Goal: Task Accomplishment & Management: Use online tool/utility

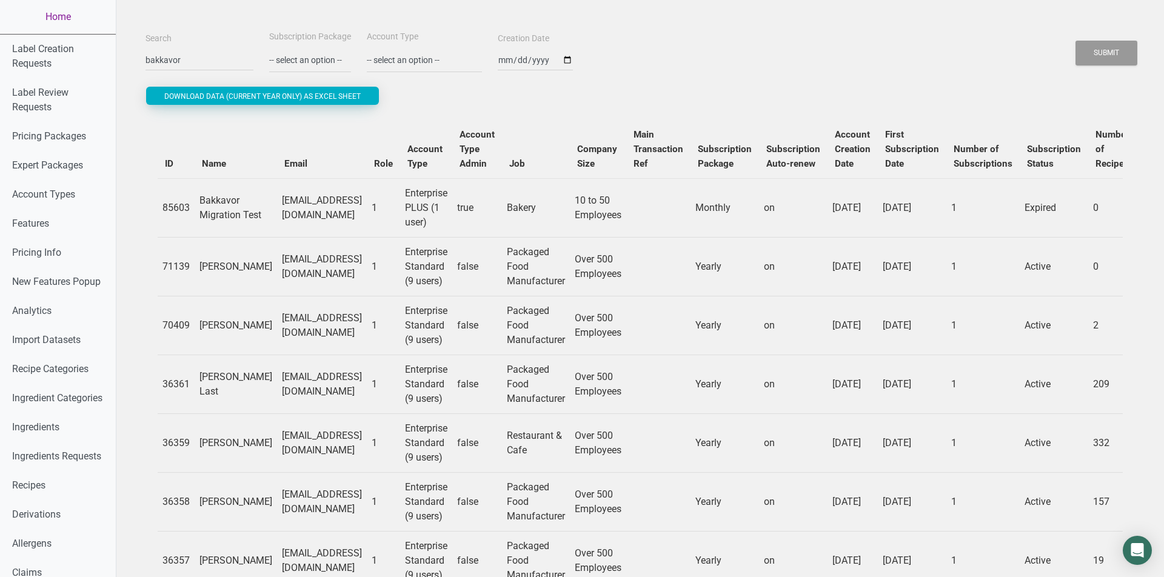
click at [69, 16] on link "Home" at bounding box center [58, 17] width 116 height 34
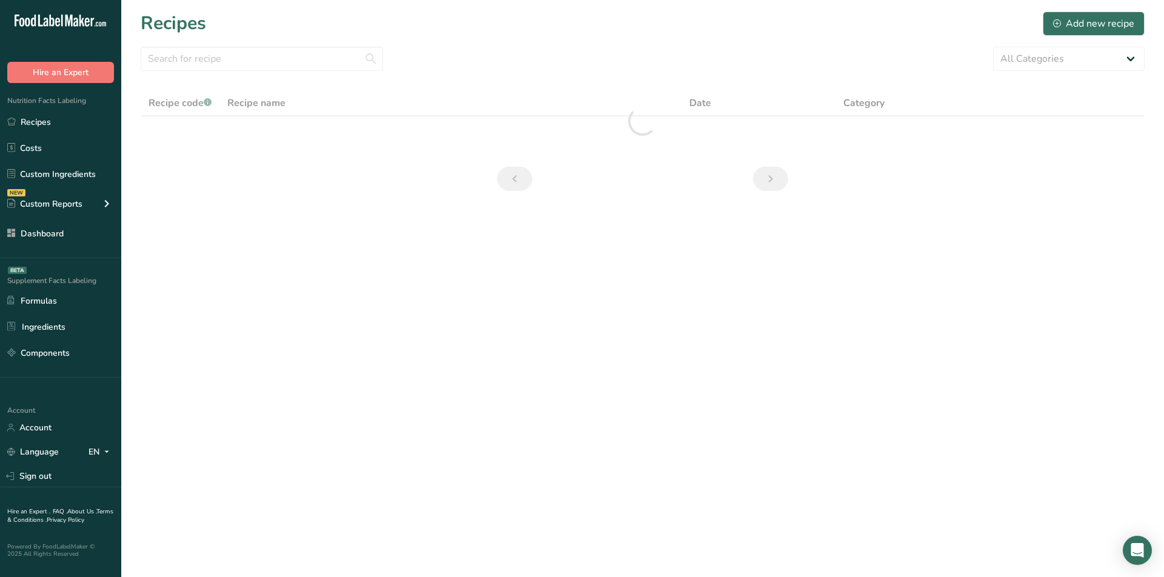
click at [569, 26] on div "Recipes Add new recipe" at bounding box center [643, 23] width 1004 height 27
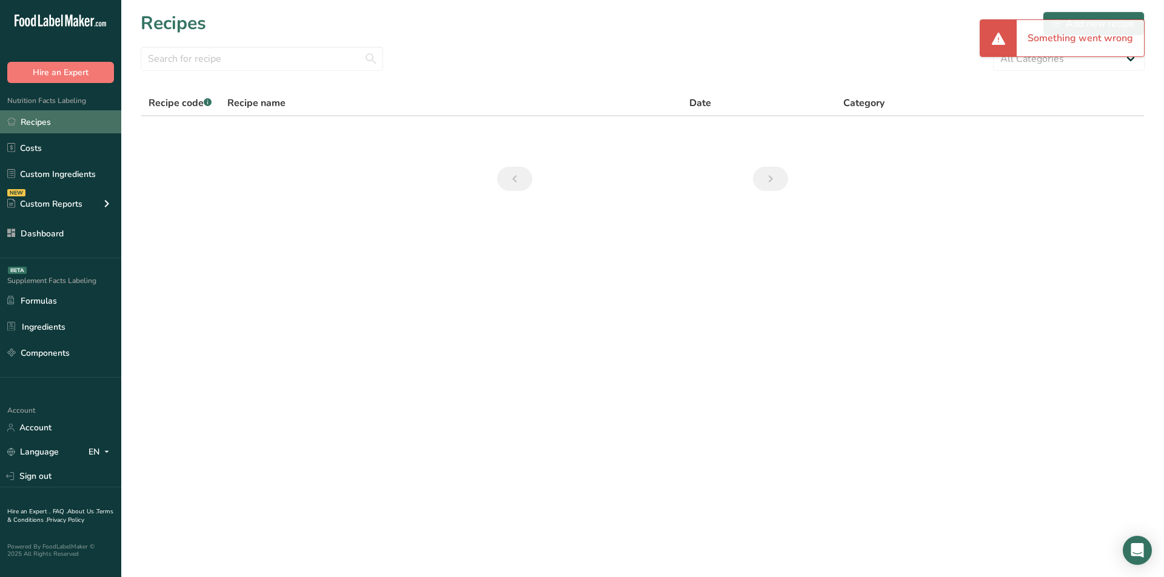
click at [94, 118] on link "Recipes" at bounding box center [60, 121] width 121 height 23
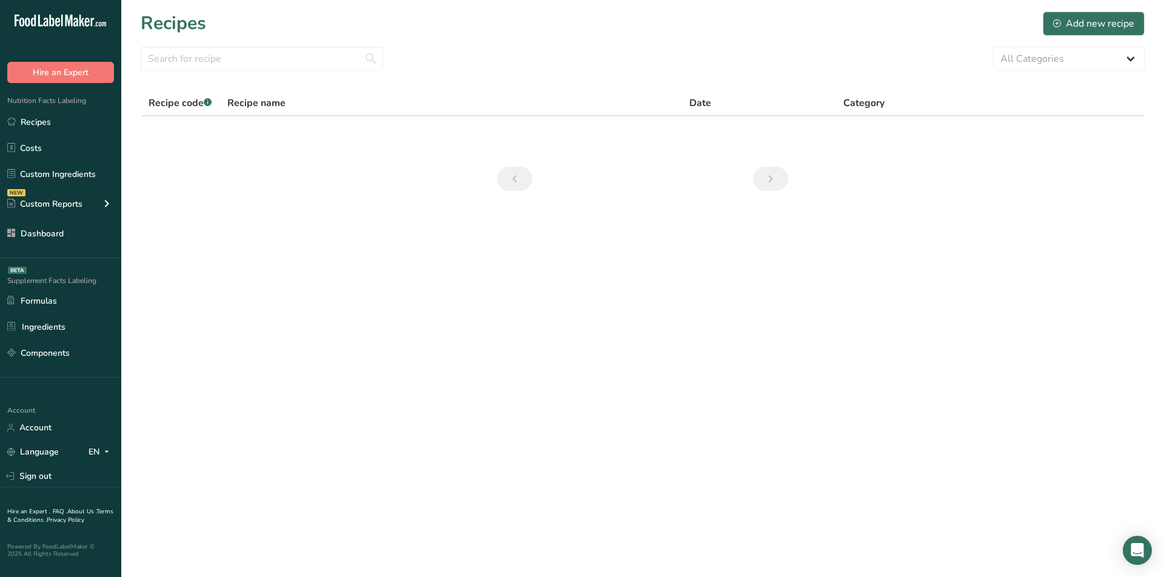
click at [534, 27] on div "Recipes Add new recipe" at bounding box center [643, 23] width 1004 height 27
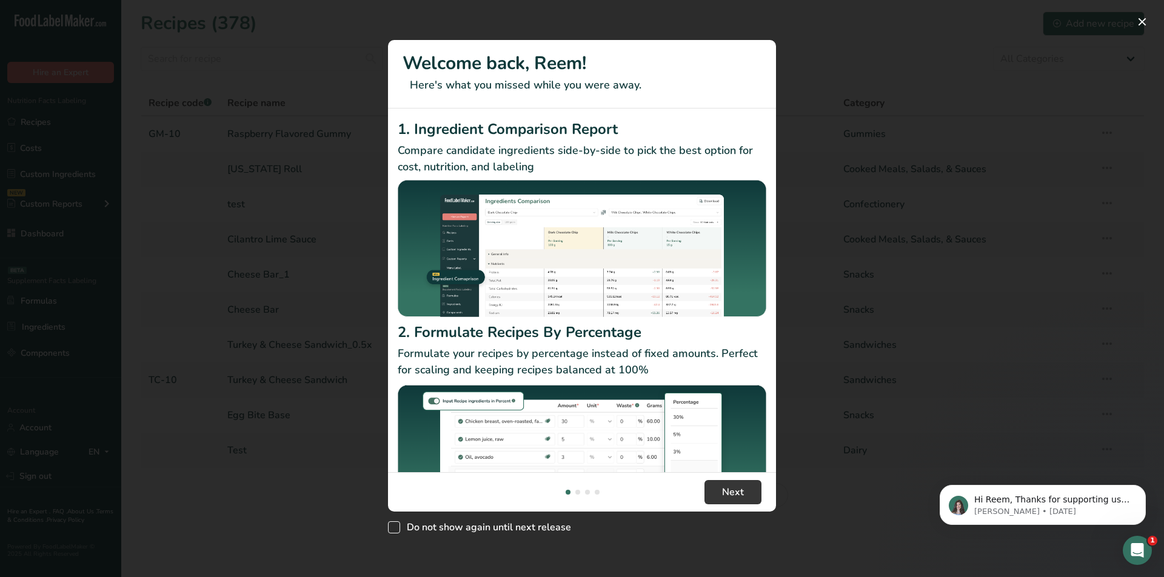
click at [462, 525] on span "Do not show again until next release" at bounding box center [485, 528] width 171 height 12
click at [396, 525] on input "Do not show again until next release" at bounding box center [392, 527] width 8 height 8
checkbox input "true"
click at [732, 495] on span "Next" at bounding box center [733, 492] width 22 height 15
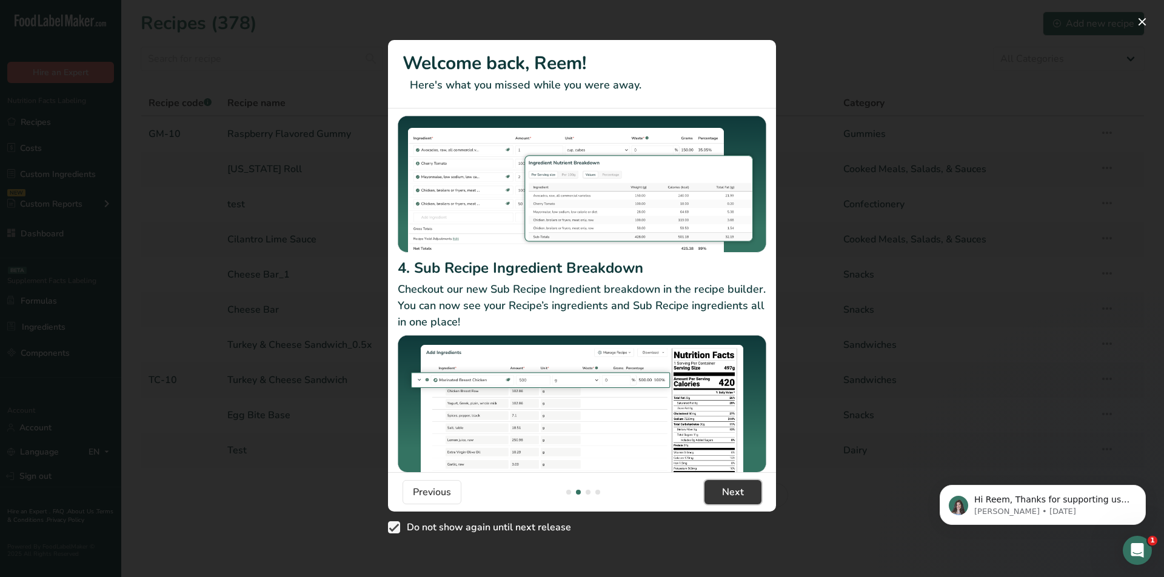
scroll to position [112, 0]
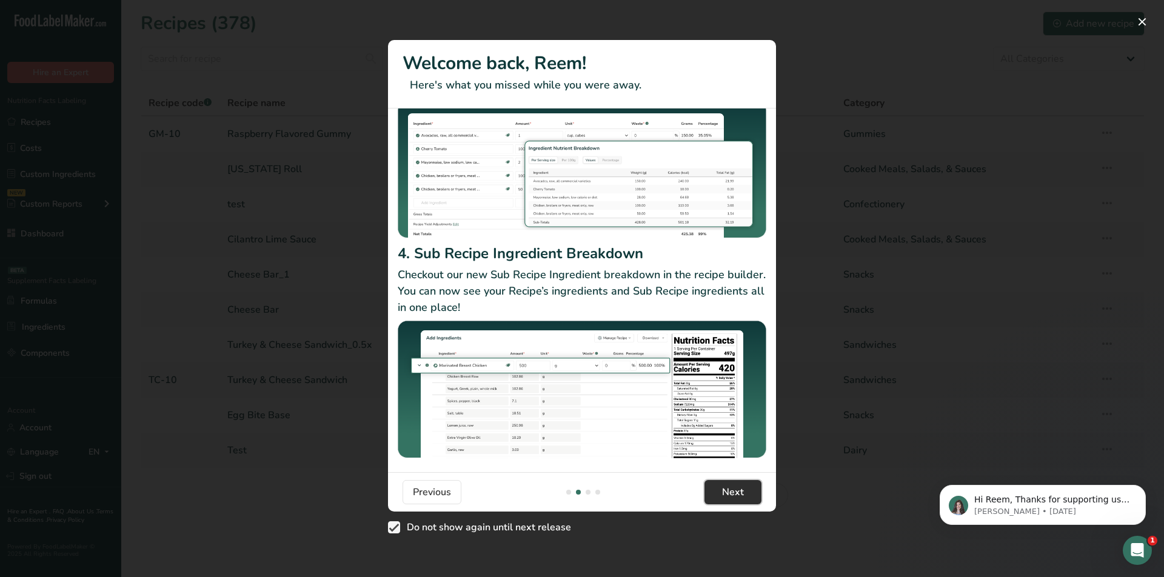
click at [736, 488] on span "Next" at bounding box center [733, 492] width 22 height 15
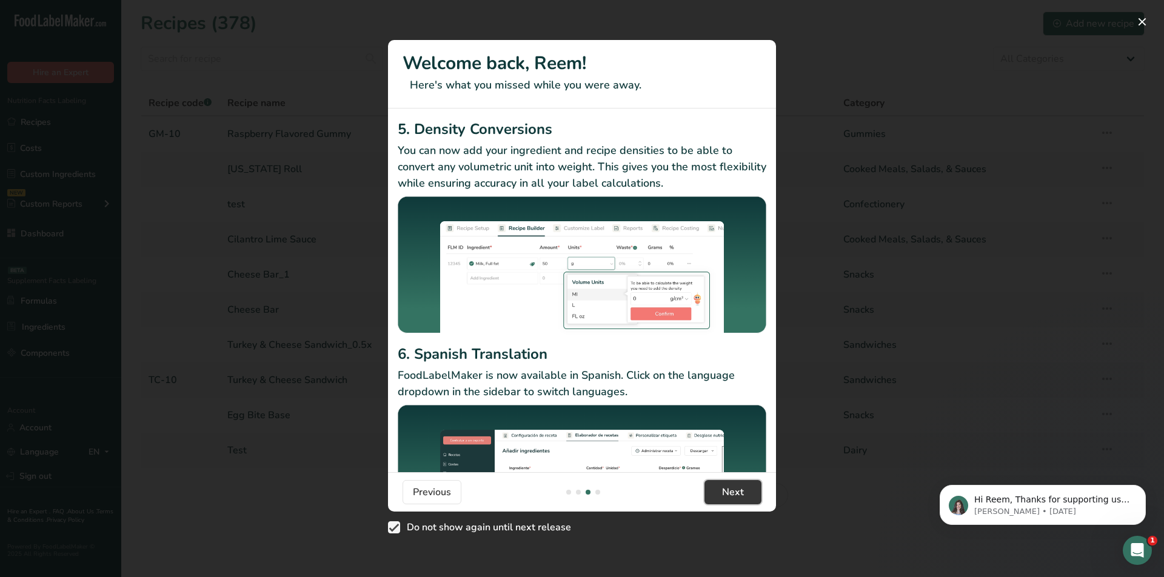
scroll to position [84, 0]
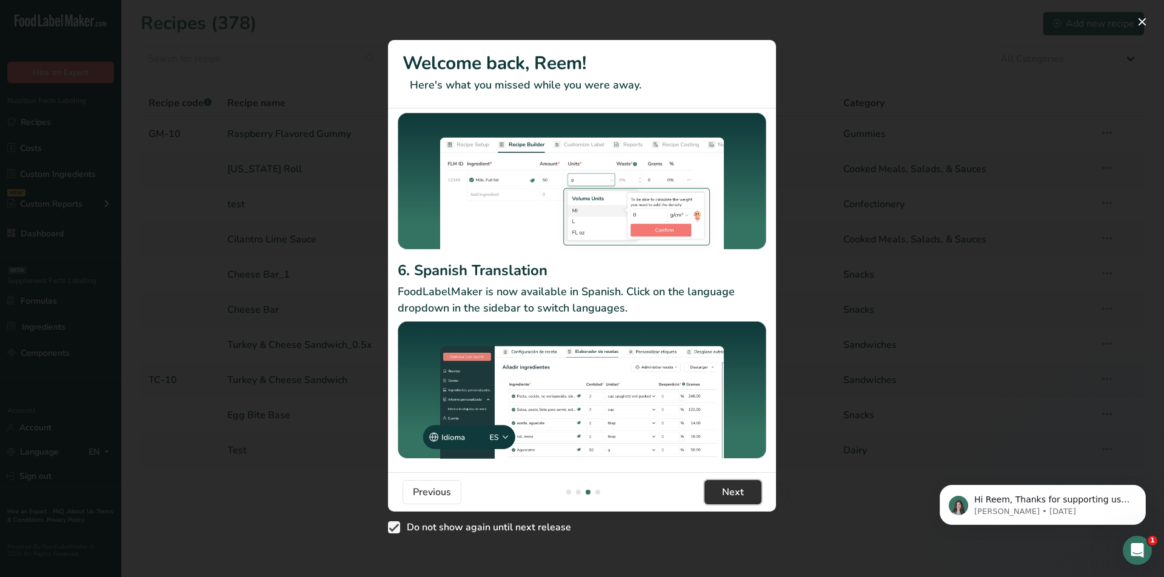
click at [741, 492] on span "Next" at bounding box center [733, 492] width 22 height 15
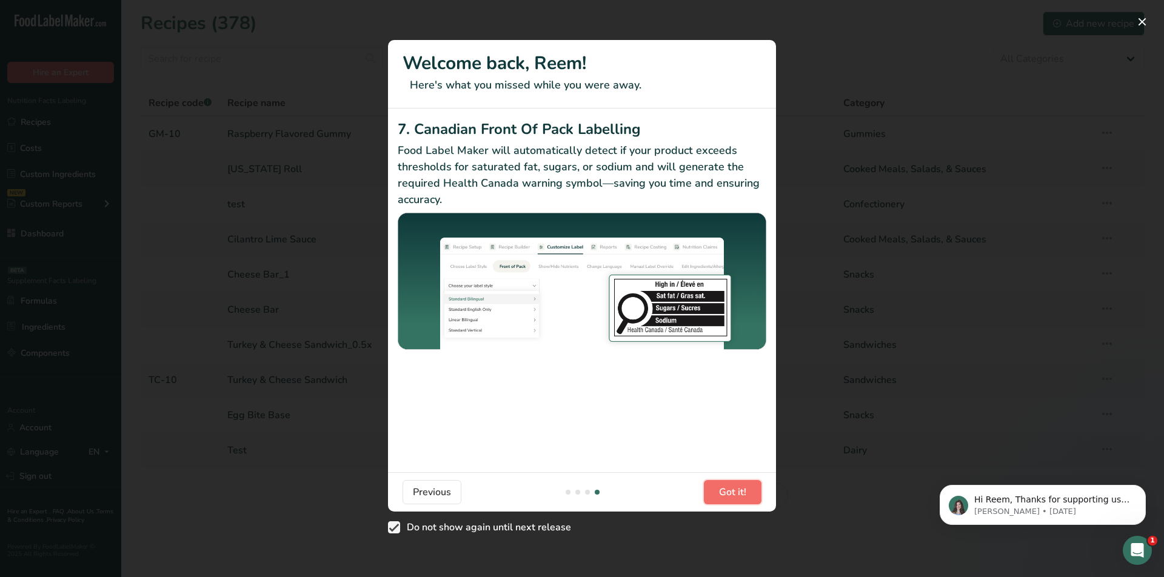
click at [744, 494] on span "Got it!" at bounding box center [732, 492] width 27 height 15
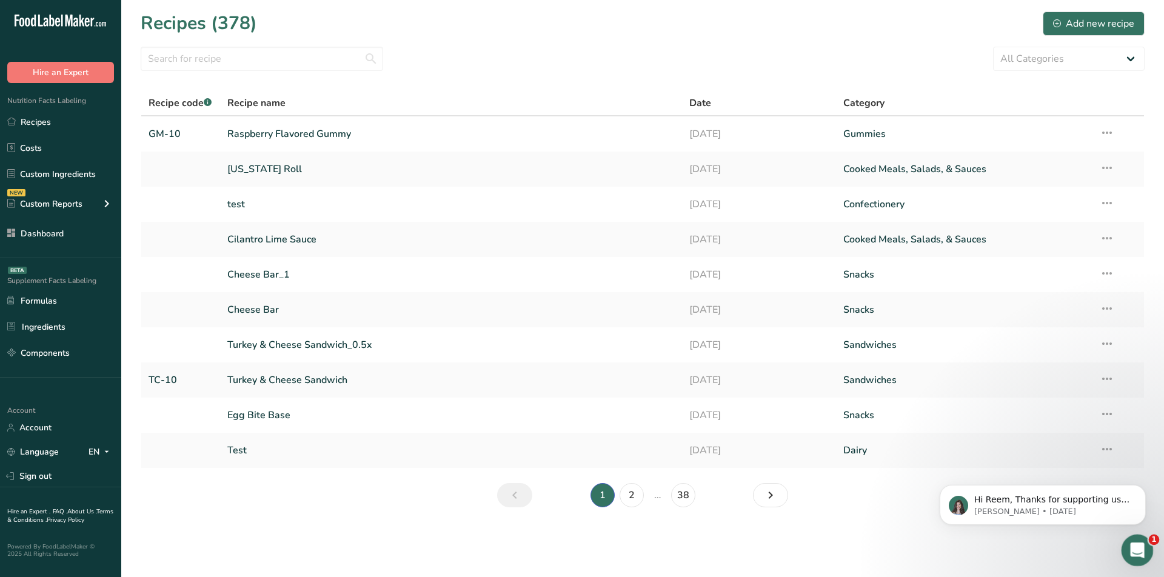
click at [1144, 541] on div "Open Intercom Messenger" at bounding box center [1136, 549] width 40 height 40
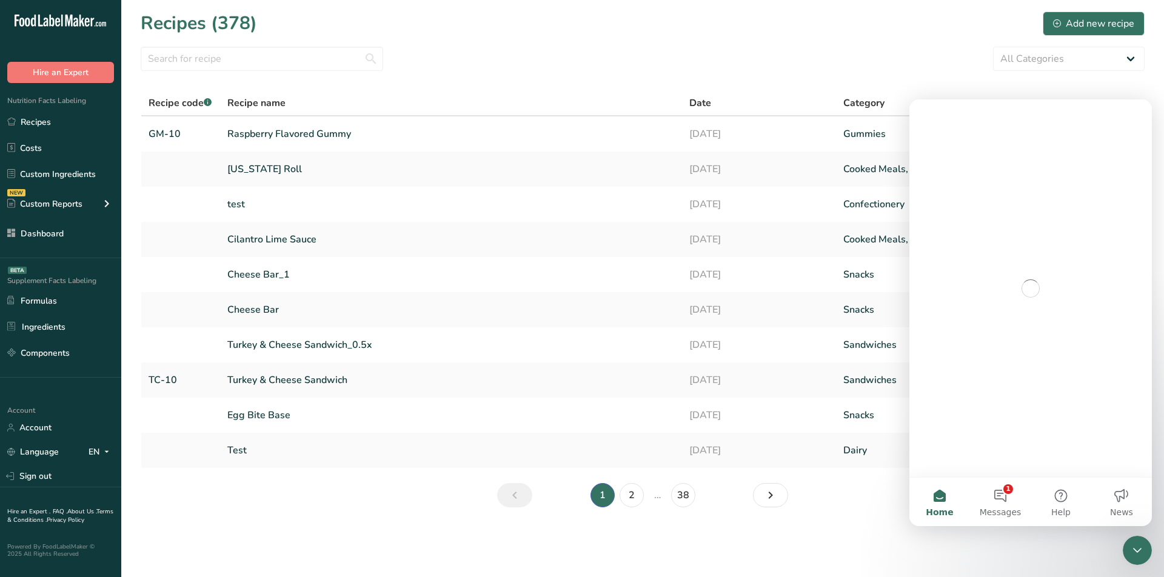
scroll to position [0, 0]
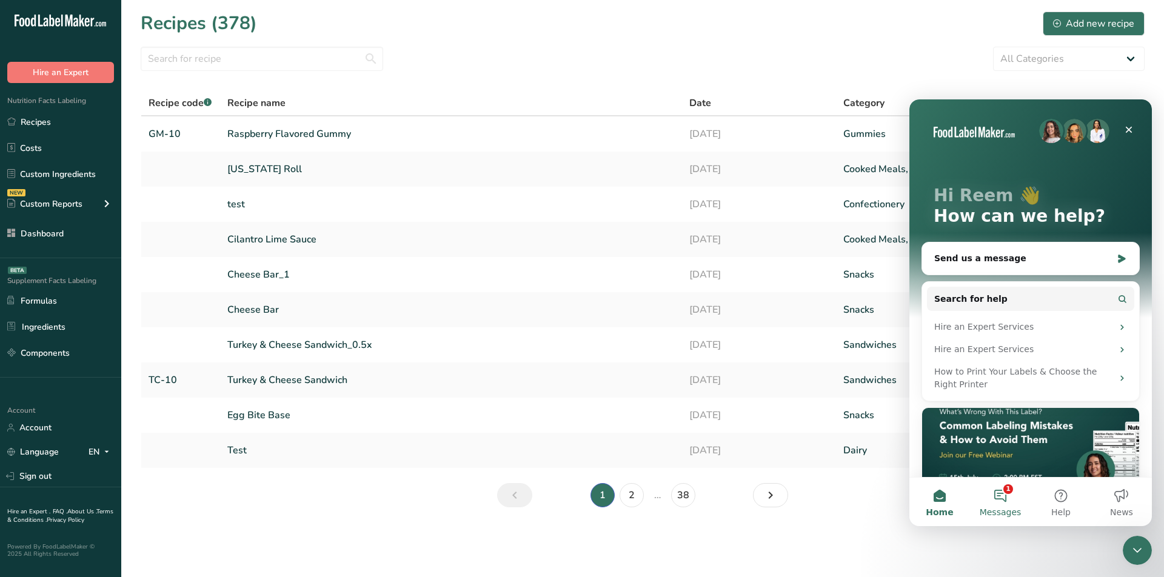
click at [1004, 491] on button "1 Messages" at bounding box center [1000, 502] width 61 height 49
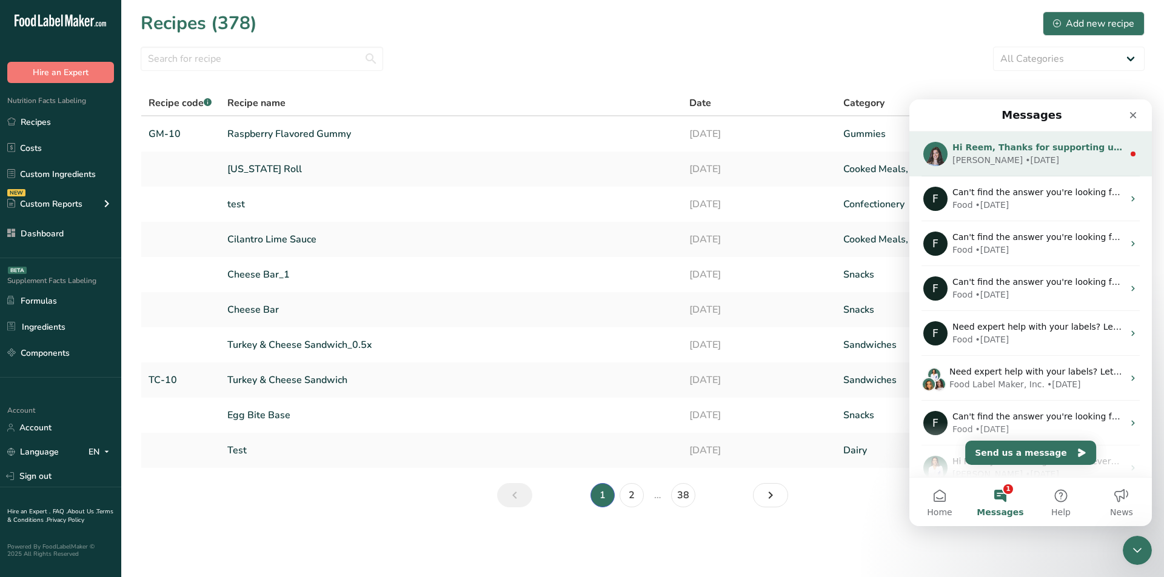
click at [1043, 166] on div "[PERSON_NAME] • [DATE]" at bounding box center [1038, 160] width 171 height 13
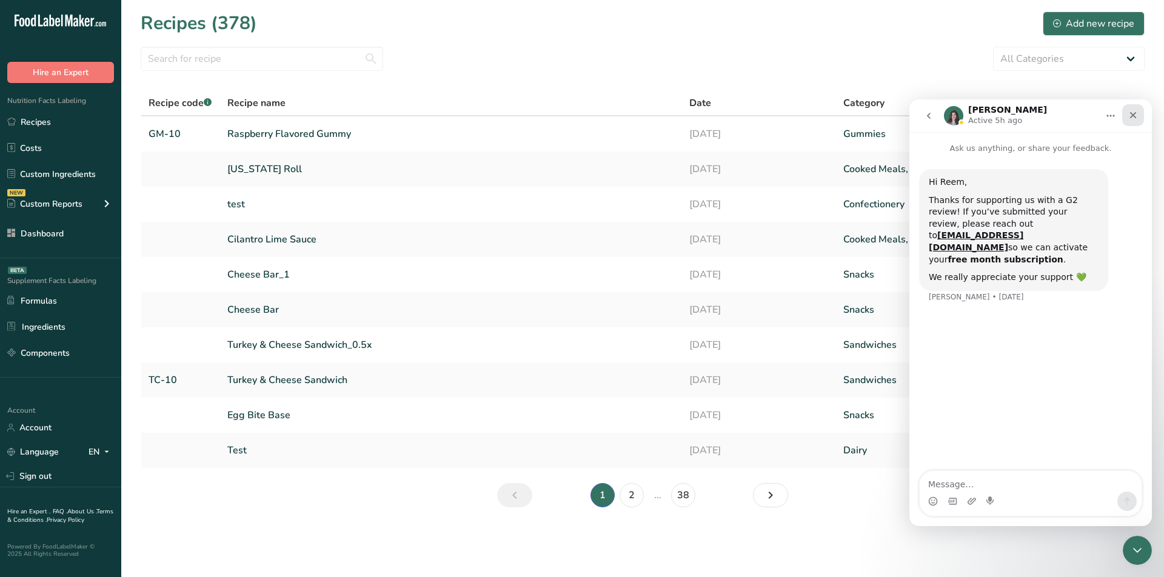
click at [1133, 112] on icon "Close" at bounding box center [1134, 115] width 10 height 10
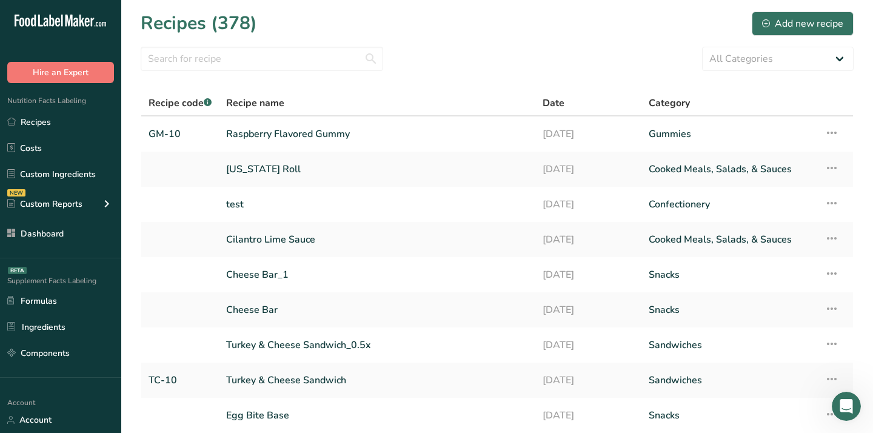
click at [412, 39] on section "Recipes (378) Add new recipe All Categories Baked Goods [GEOGRAPHIC_DATA] break…" at bounding box center [497, 263] width 752 height 527
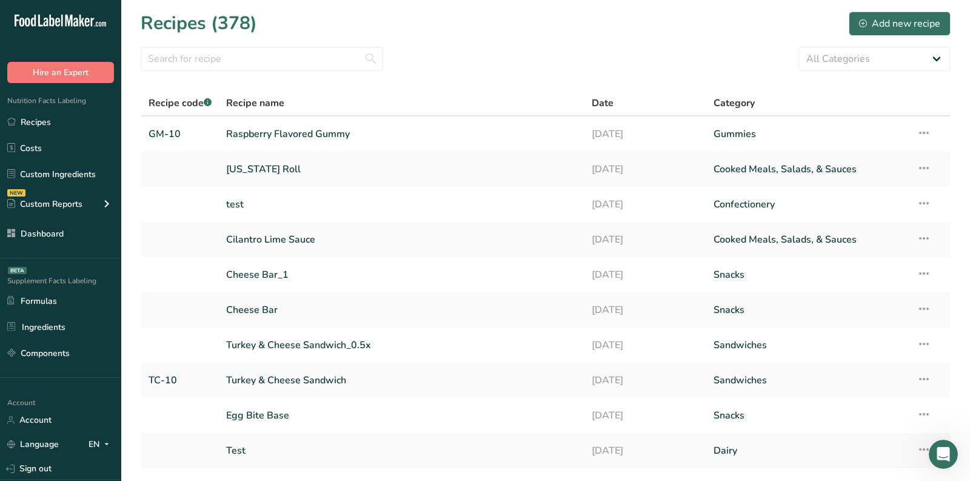
click at [514, 39] on section "Recipes (378) Add new recipe All Categories Baked Goods [GEOGRAPHIC_DATA] break…" at bounding box center [545, 263] width 849 height 527
click at [306, 135] on link "Raspberry Flavored Gummy" at bounding box center [401, 133] width 351 height 25
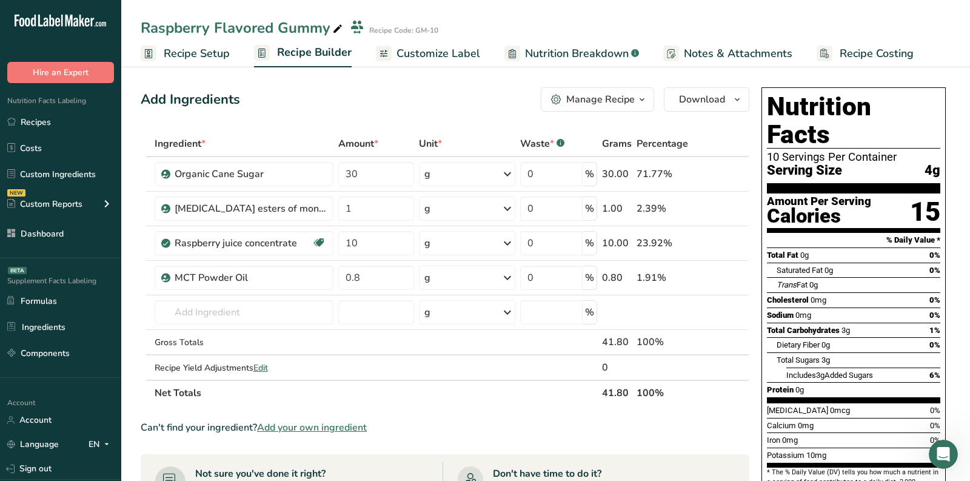
click at [440, 50] on span "Customize Label" at bounding box center [439, 53] width 84 height 16
click at [431, 61] on link "Customize Label" at bounding box center [428, 53] width 104 height 27
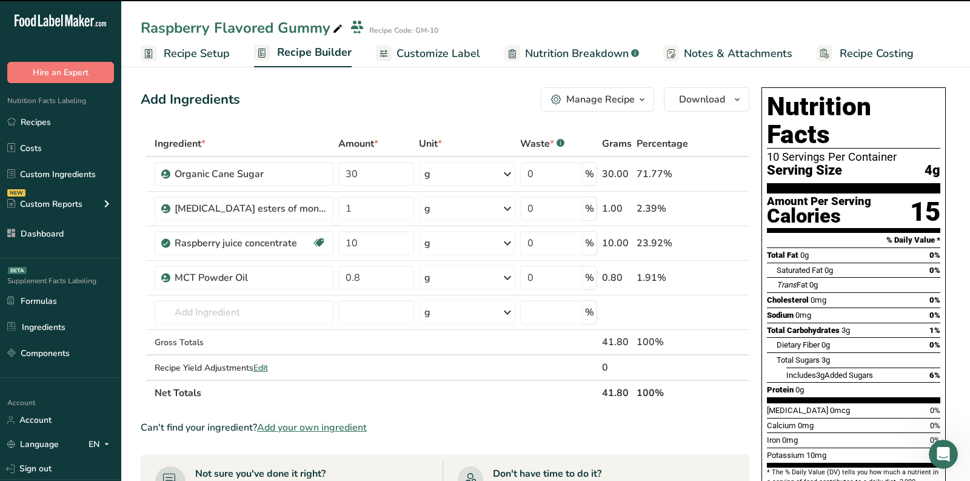
click at [426, 57] on span "Customize Label" at bounding box center [439, 53] width 84 height 16
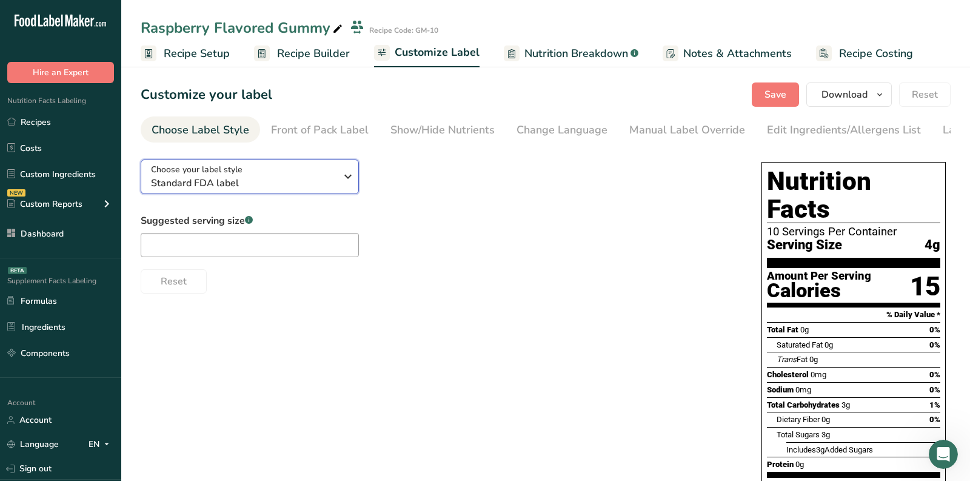
click at [304, 185] on span "Standard FDA label" at bounding box center [243, 183] width 185 height 15
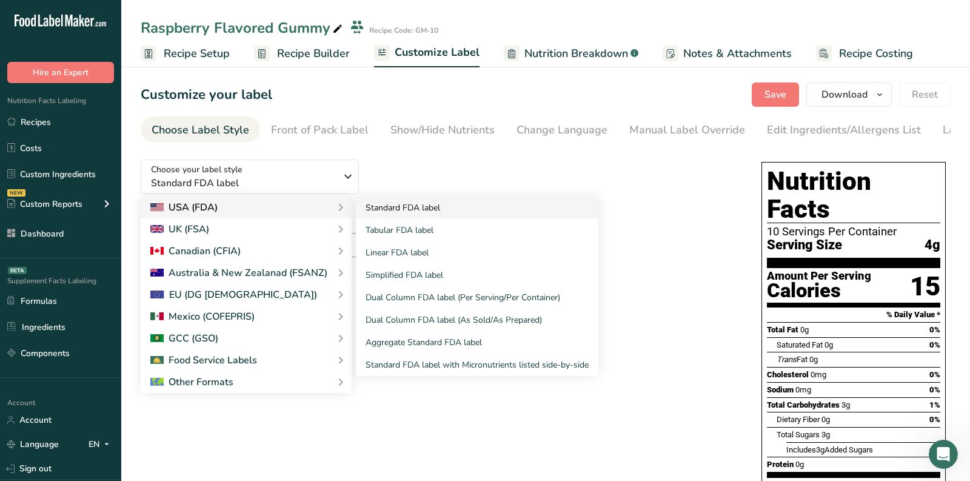
click at [435, 217] on link "Standard FDA label" at bounding box center [477, 207] width 243 height 22
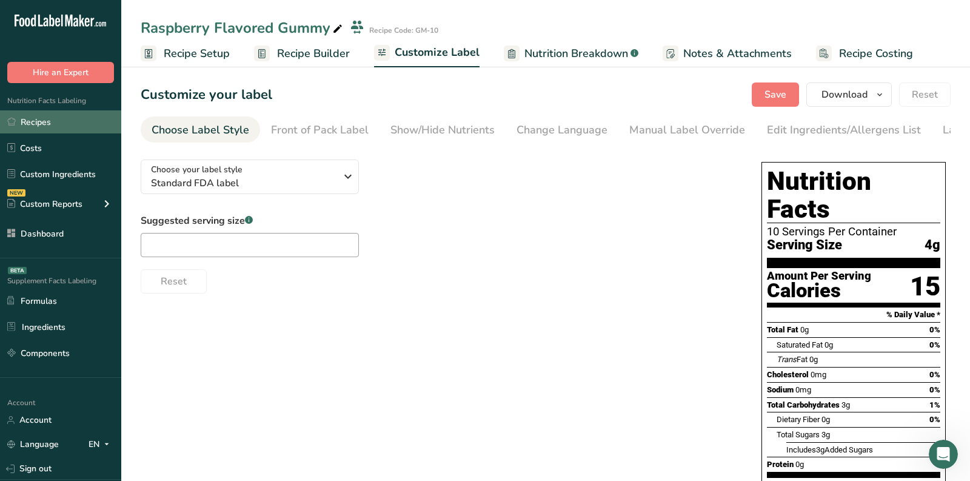
click at [77, 116] on link "Recipes" at bounding box center [60, 121] width 121 height 23
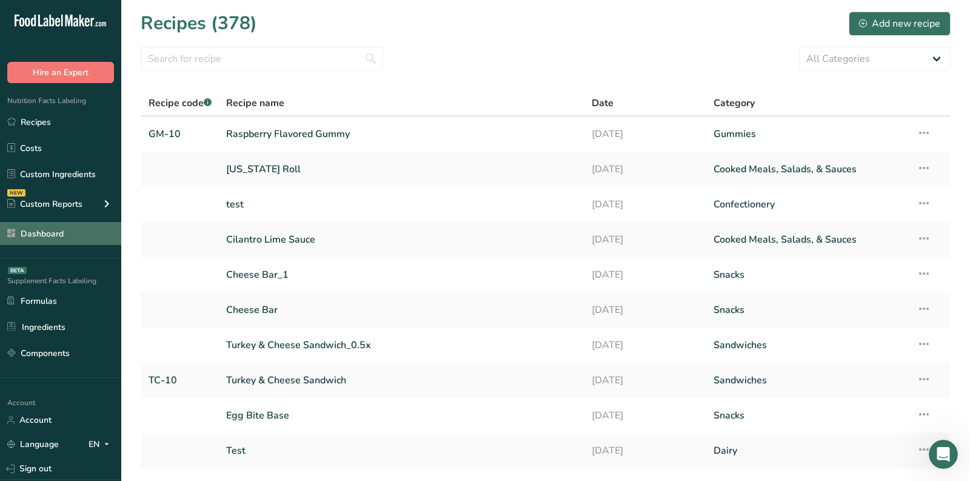
click at [49, 237] on link "Dashboard" at bounding box center [60, 233] width 121 height 23
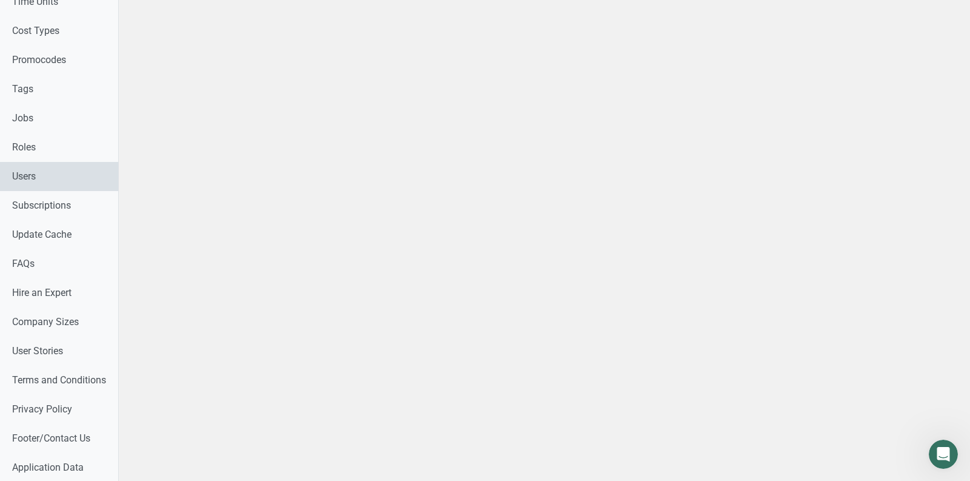
scroll to position [629, 0]
click at [78, 173] on link "Users" at bounding box center [64, 176] width 128 height 29
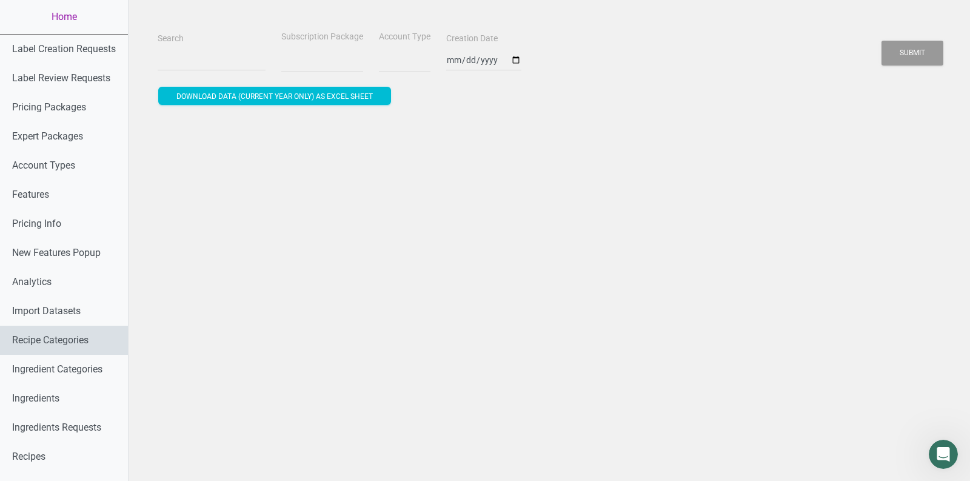
select select
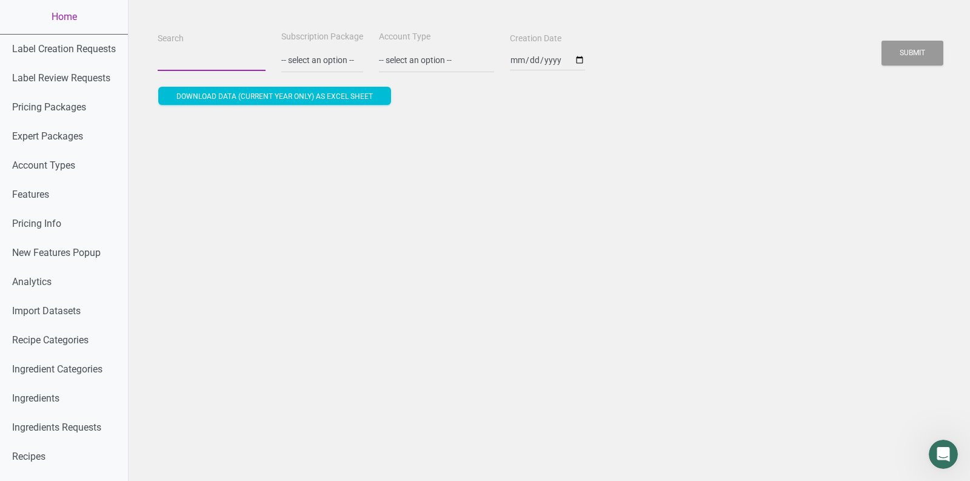
click at [226, 56] on input "Search" at bounding box center [212, 60] width 108 height 22
paste input "[EMAIL_ADDRESS][DOMAIN_NAME]"
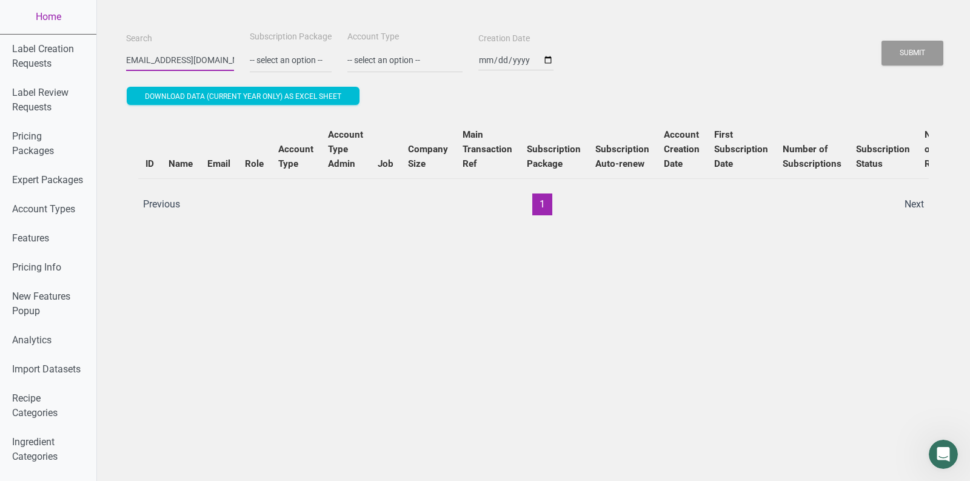
type input "[EMAIL_ADDRESS][DOMAIN_NAME]"
click at [882, 41] on button "Submit" at bounding box center [913, 53] width 62 height 25
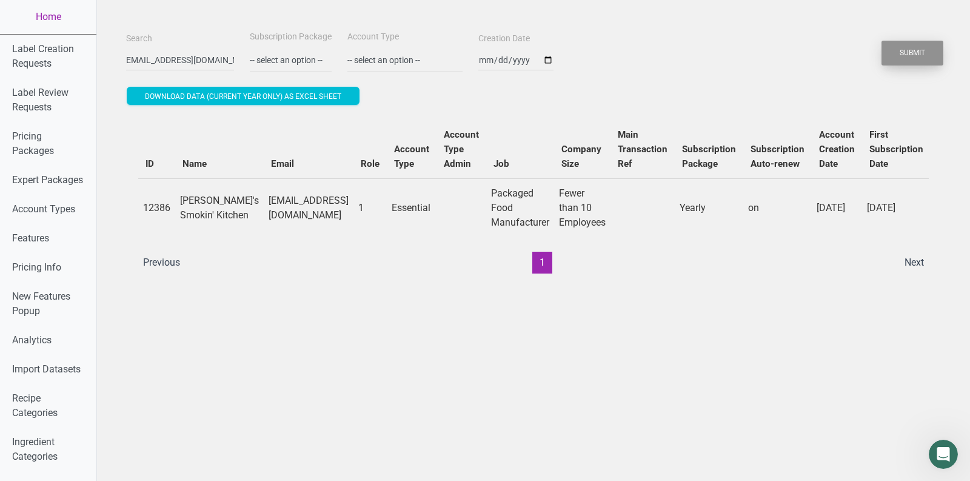
scroll to position [0, 0]
click at [921, 55] on button "Submit" at bounding box center [913, 53] width 62 height 25
